Goal: Find specific page/section: Find specific page/section

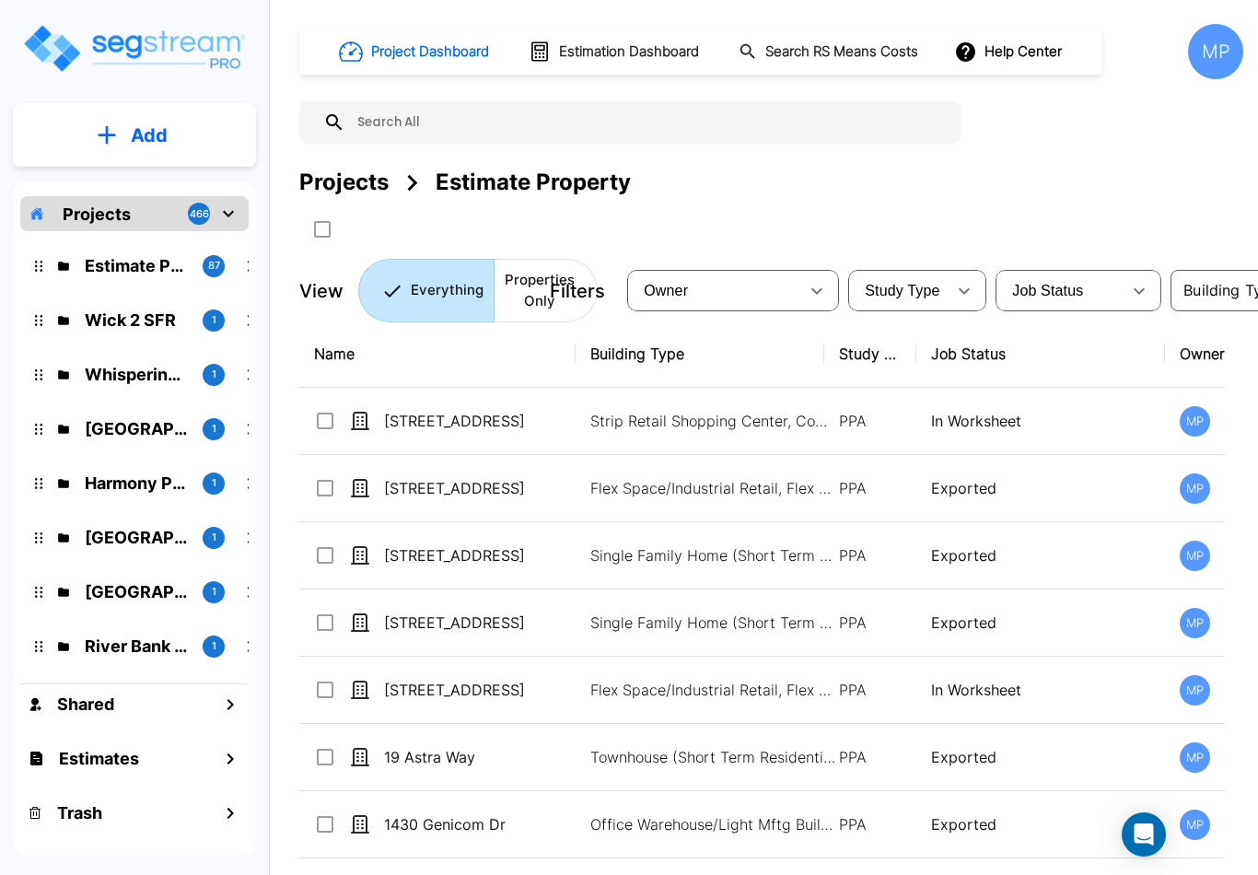
click at [58, 47] on img "mailbox folders" at bounding box center [134, 48] width 226 height 53
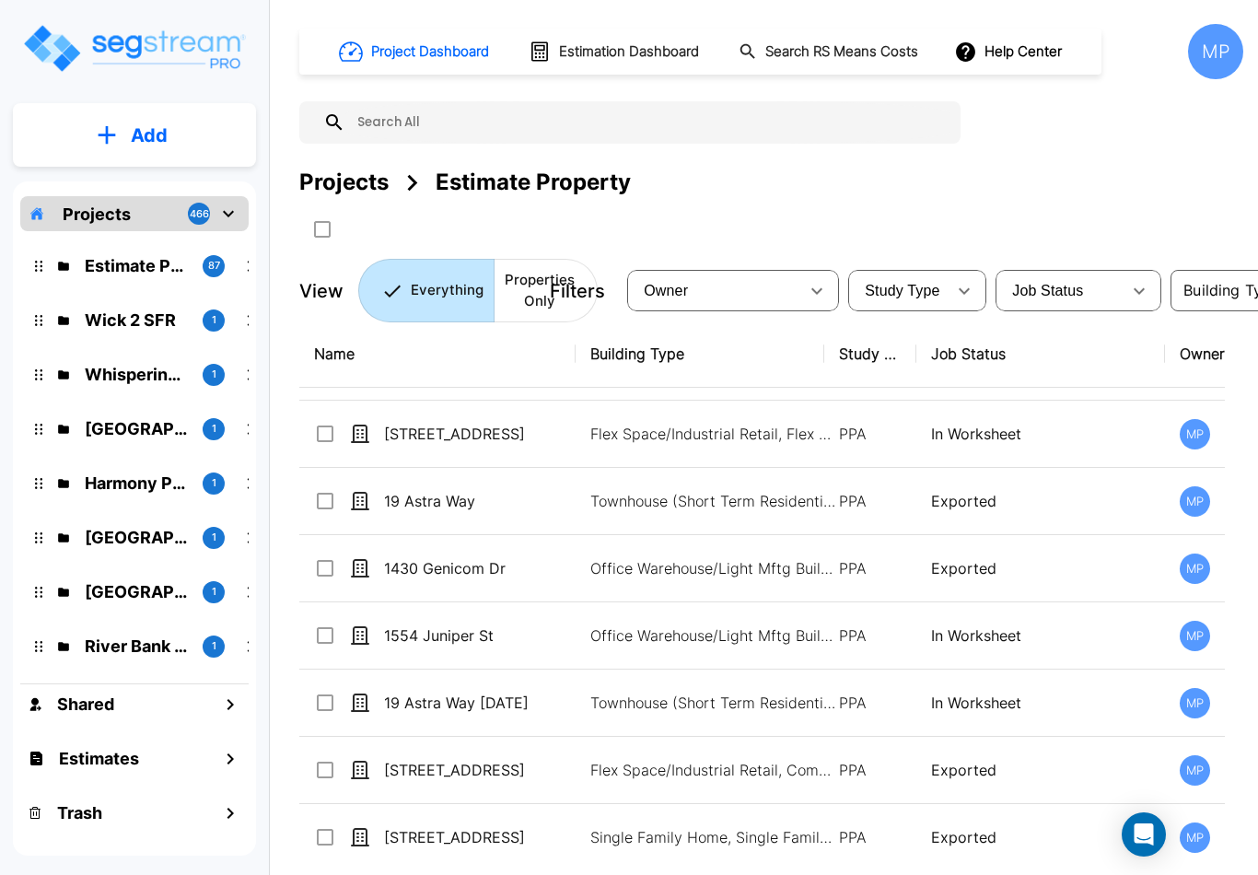
scroll to position [256, 0]
click at [434, 288] on p "Everything" at bounding box center [447, 290] width 73 height 21
click at [430, 284] on p "Everything" at bounding box center [447, 290] width 73 height 21
click at [185, 32] on img "mailbox folders" at bounding box center [134, 48] width 226 height 53
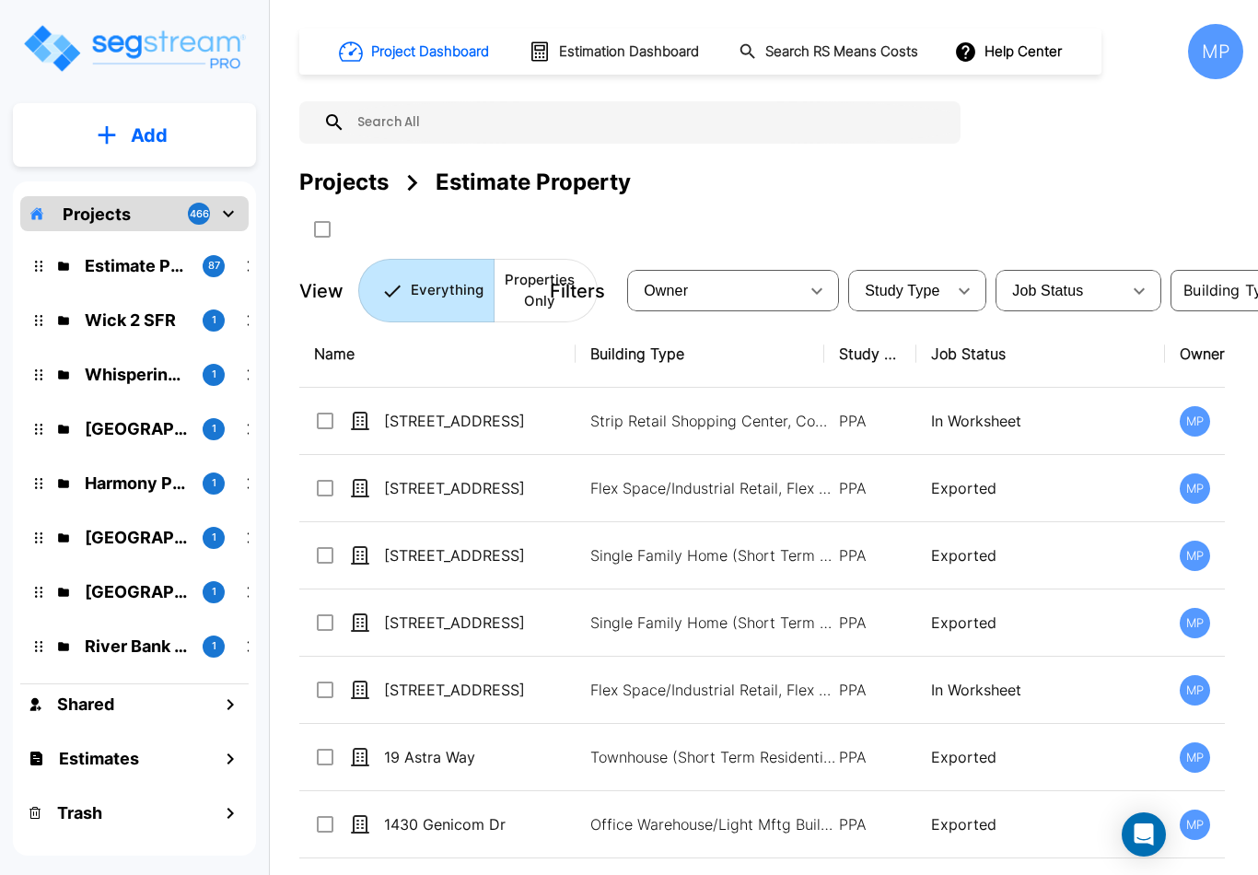
click at [562, 118] on input "text" at bounding box center [648, 122] width 606 height 42
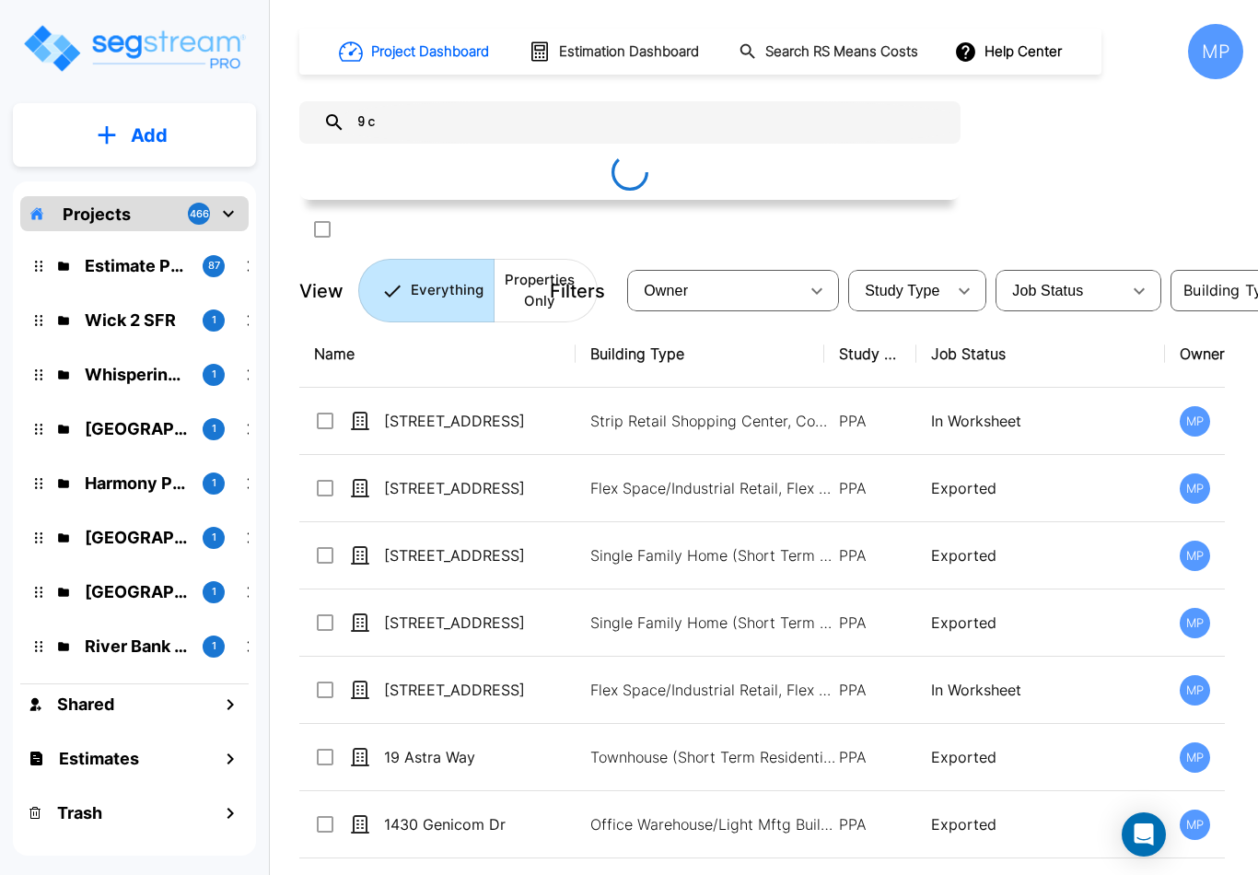
type input "[DATE]"
